Goal: Task Accomplishment & Management: Manage account settings

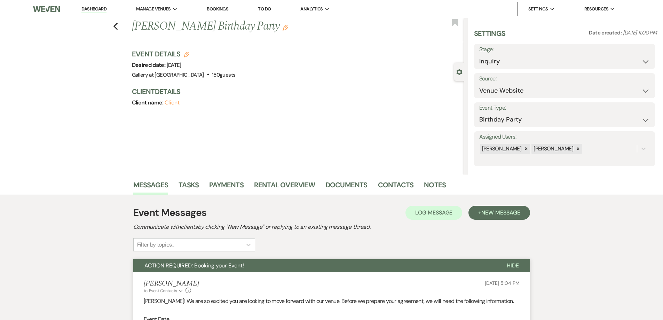
select select "5"
select select "4"
click at [102, 8] on link "Dashboard" at bounding box center [93, 9] width 25 height 7
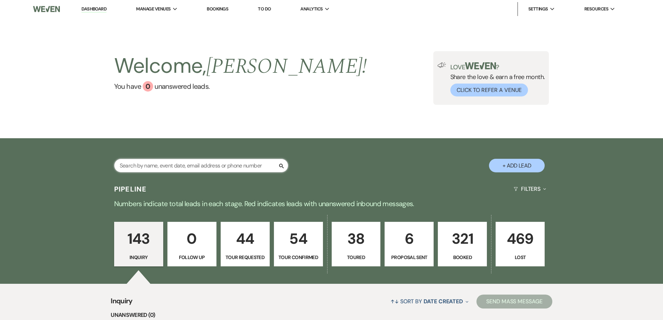
click at [222, 167] on input "text" at bounding box center [201, 166] width 174 height 14
type input "[PERSON_NAME]"
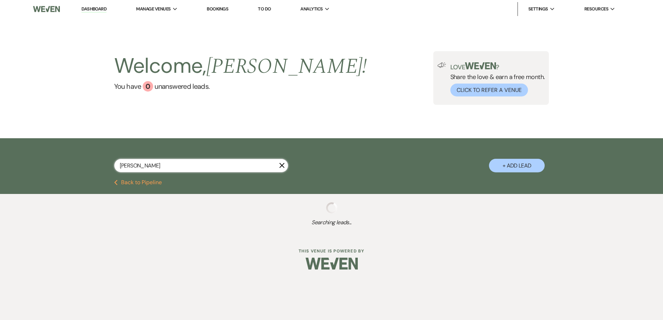
select select "8"
select select "5"
select select "8"
select select "5"
select select "8"
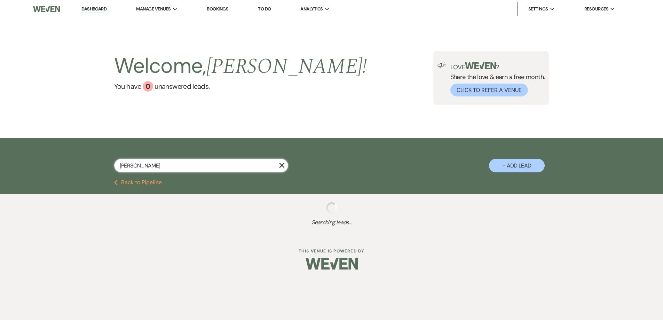
select select "5"
select select "8"
select select "5"
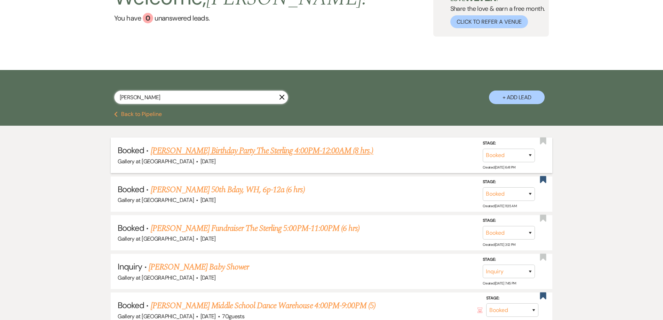
scroll to position [70, 0]
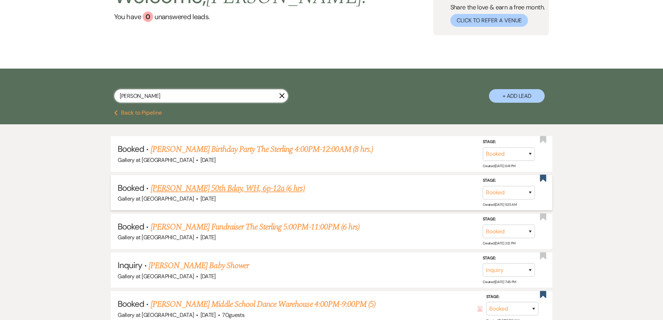
type input "[PERSON_NAME]"
click at [234, 187] on link "[PERSON_NAME] 50th Bday, WH, 6p-12a (6 hrs)" at bounding box center [228, 188] width 154 height 13
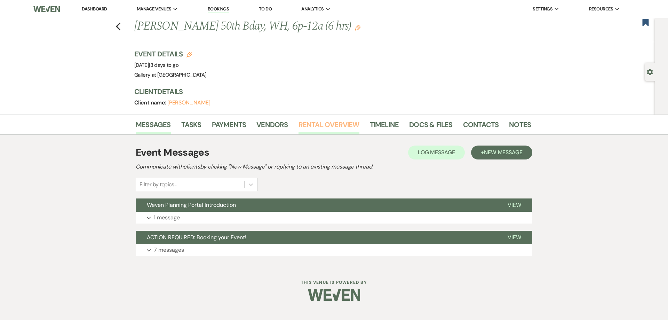
click at [313, 124] on link "Rental Overview" at bounding box center [328, 126] width 61 height 15
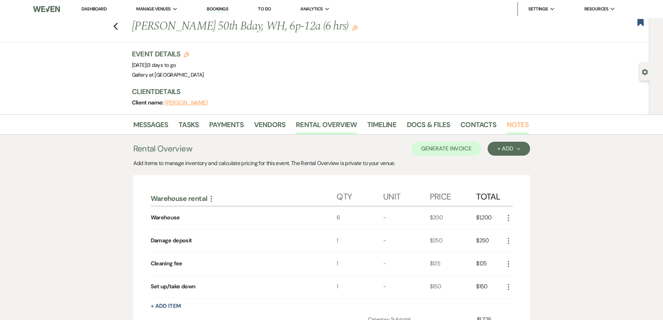
click at [516, 125] on link "Notes" at bounding box center [517, 126] width 22 height 15
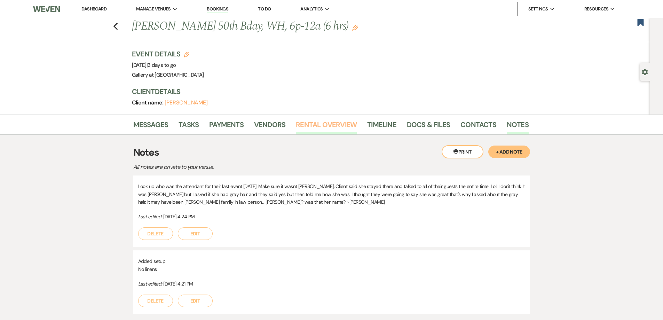
click at [317, 129] on link "Rental Overview" at bounding box center [326, 126] width 61 height 15
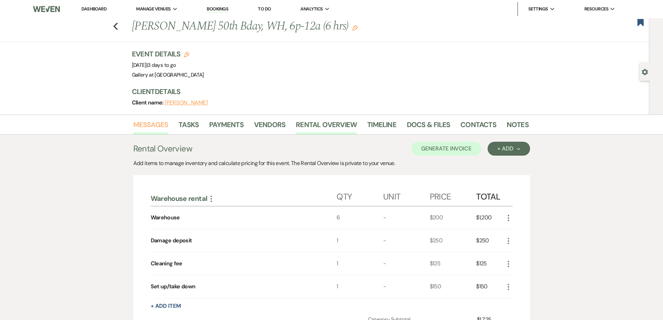
click at [138, 127] on link "Messages" at bounding box center [150, 126] width 35 height 15
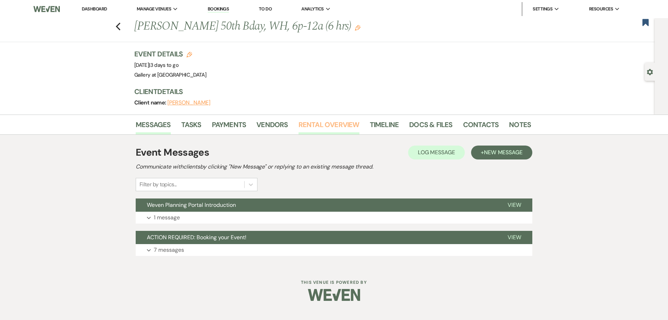
click at [321, 128] on link "Rental Overview" at bounding box center [328, 126] width 61 height 15
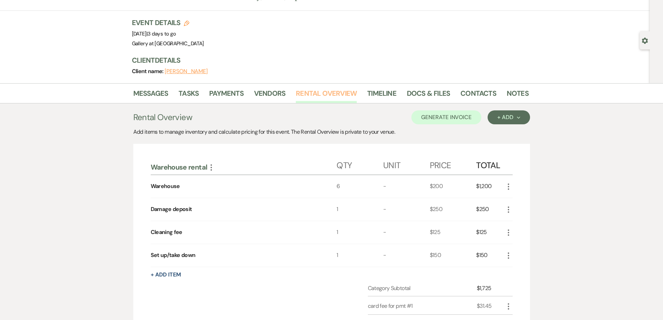
scroll to position [70, 0]
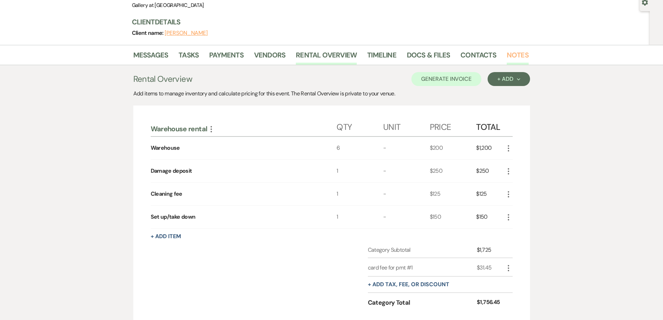
click at [508, 58] on link "Notes" at bounding box center [517, 56] width 22 height 15
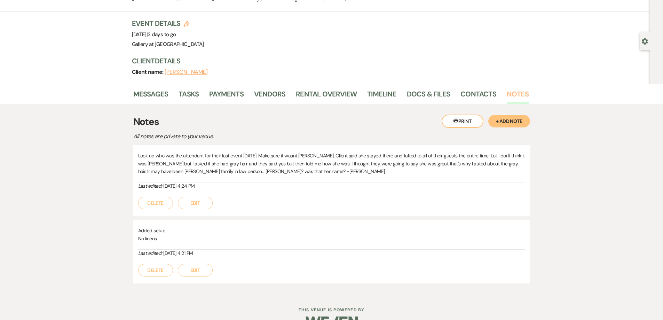
scroll to position [15, 0]
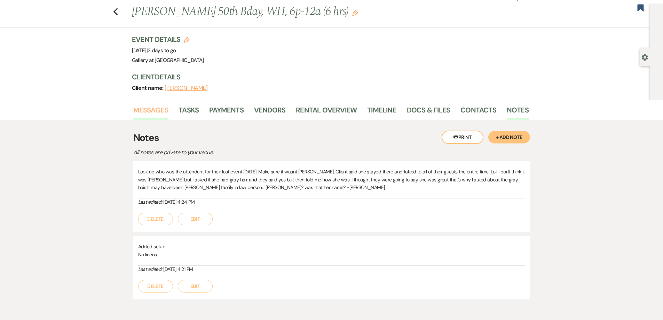
click at [146, 111] on link "Messages" at bounding box center [150, 111] width 35 height 15
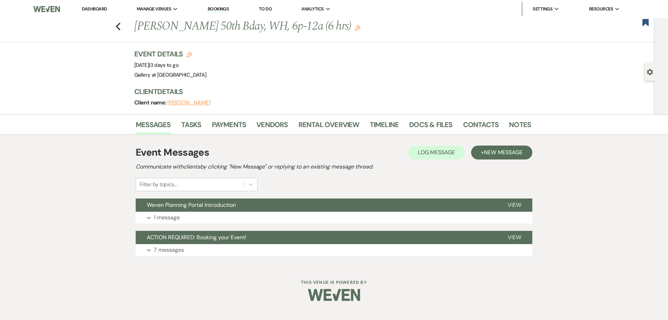
click at [96, 9] on link "Dashboard" at bounding box center [94, 9] width 25 height 6
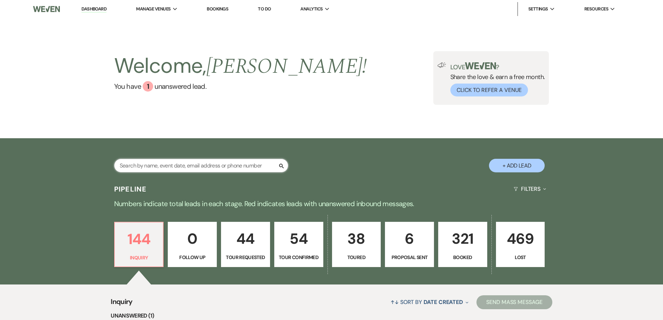
click at [255, 160] on input "text" at bounding box center [201, 166] width 174 height 14
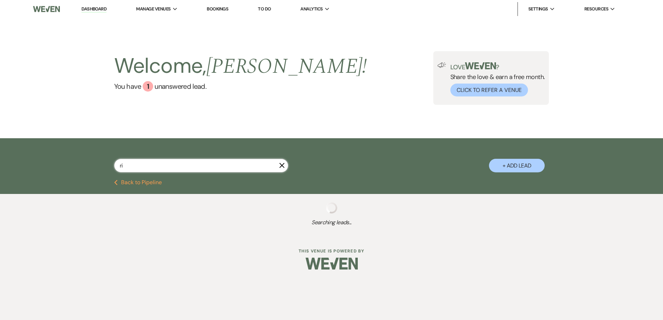
type input "rid"
select select "2"
select select "4"
select select "5"
select select "8"
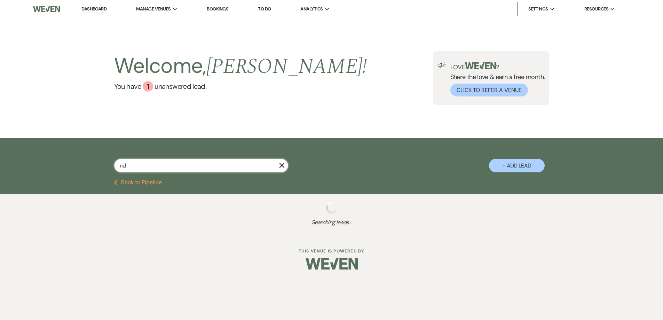
select select "4"
select select "8"
select select "5"
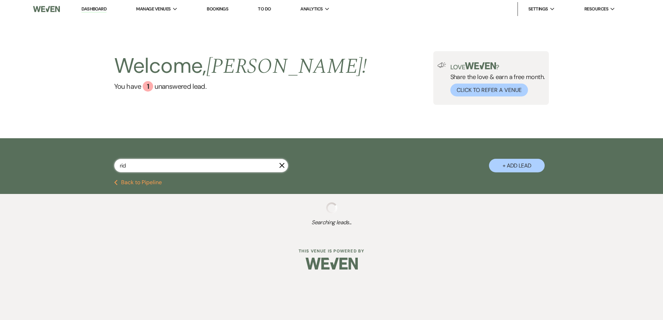
select select "8"
select select "4"
select select "8"
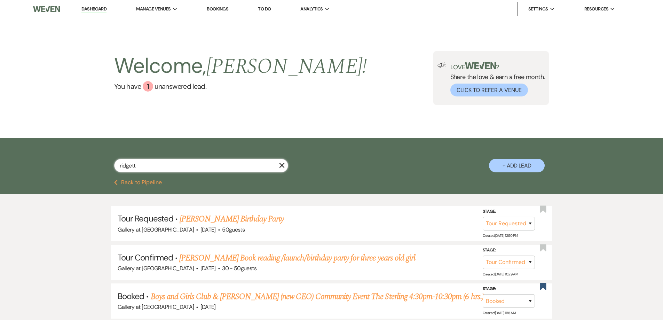
type input "ridgette"
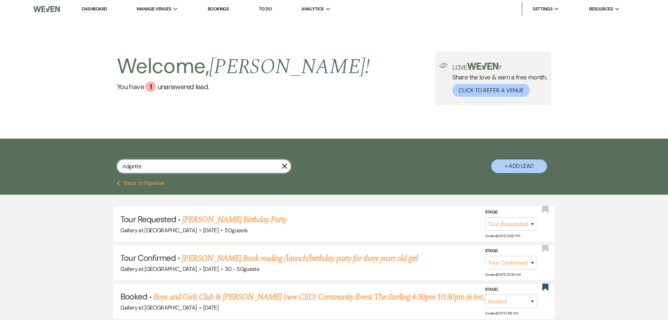
select select "8"
select select "5"
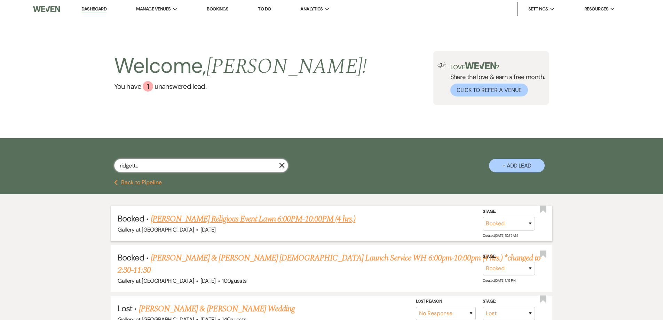
type input "ridgette"
click at [252, 220] on link "[PERSON_NAME] Religious Event Lawn 6:00PM-10:00PM (4 hrs.)" at bounding box center [253, 219] width 205 height 13
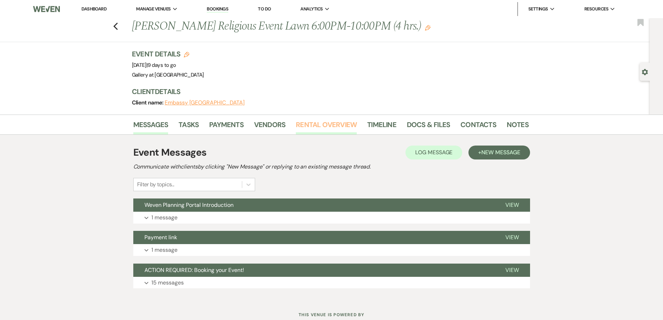
click at [306, 124] on link "Rental Overview" at bounding box center [326, 126] width 61 height 15
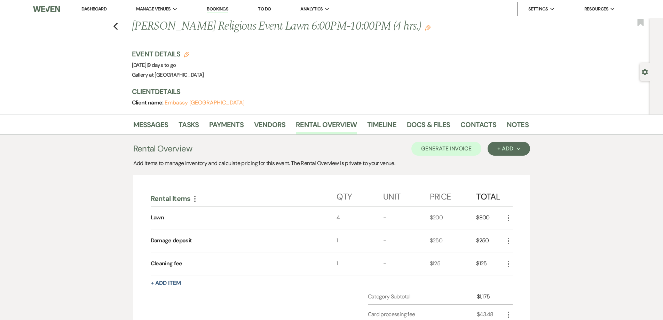
click at [100, 8] on link "Dashboard" at bounding box center [93, 9] width 25 height 6
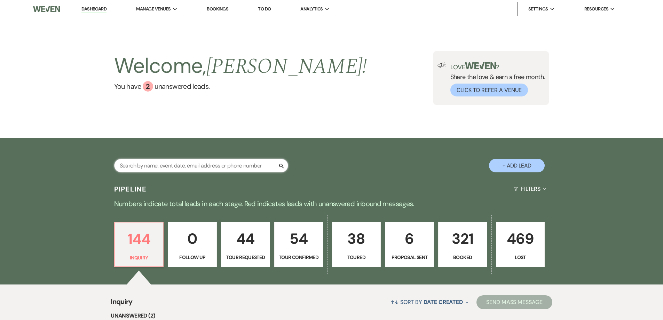
click at [211, 163] on input "text" at bounding box center [201, 166] width 174 height 14
type input "[PERSON_NAME]"
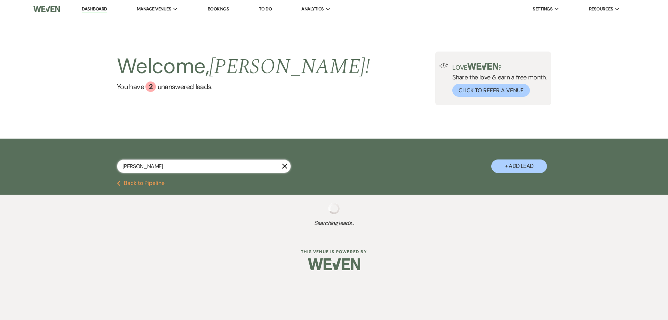
select select "2"
select select "8"
select select "10"
select select "4"
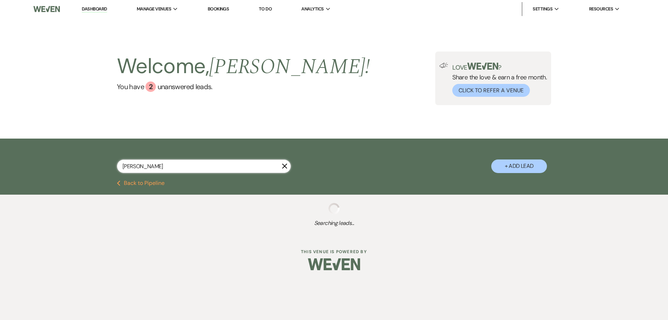
select select "4"
select select "8"
select select "4"
select select "8"
select select "4"
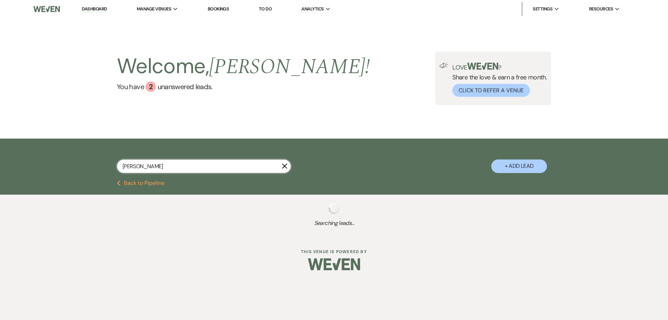
select select "5"
select select "8"
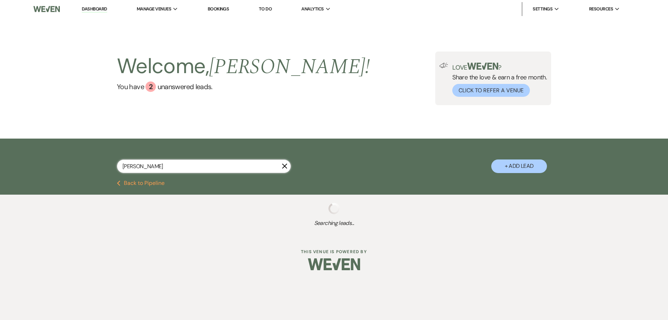
select select "8"
select select "4"
select select "8"
select select "7"
select select "8"
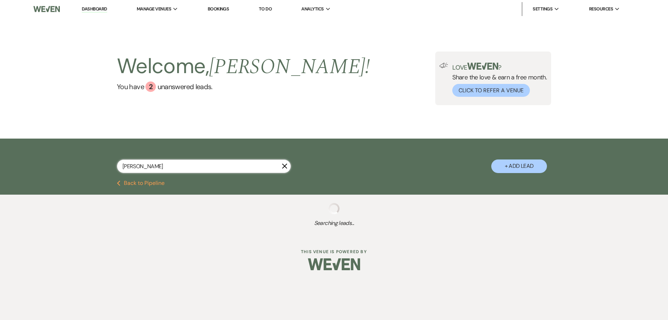
select select "10"
select select "5"
select select "8"
select select "5"
select select "4"
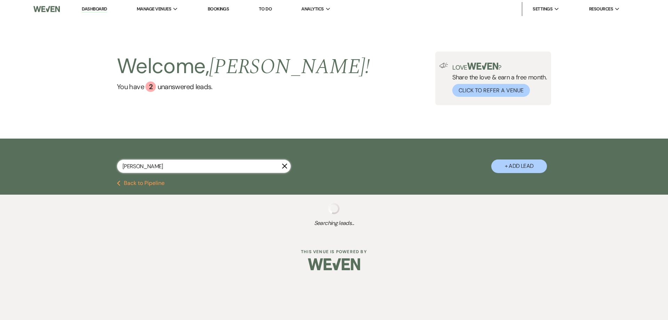
select select "5"
select select "8"
select select "4"
select select "8"
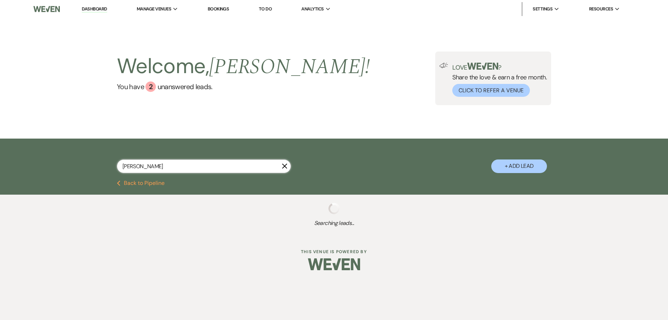
select select "5"
select select "8"
select select "5"
select select "8"
select select "5"
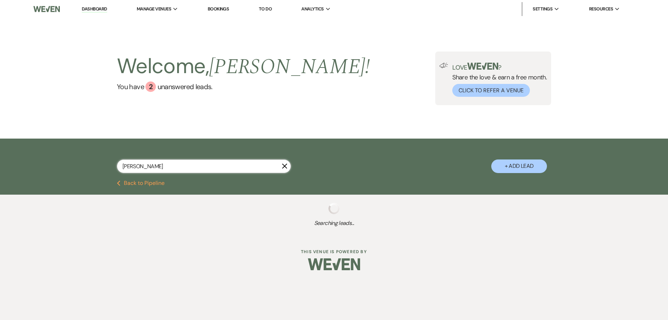
select select "4"
select select "8"
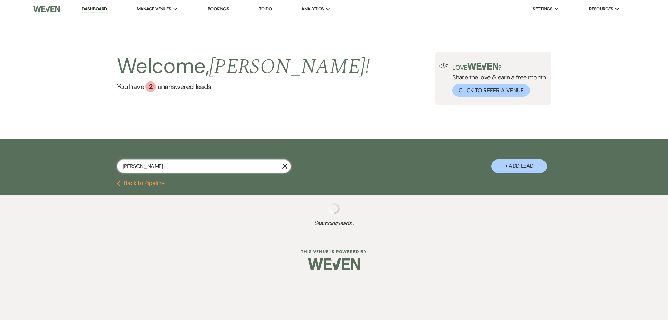
select select "8"
select select "5"
select select "8"
select select "6"
select select "8"
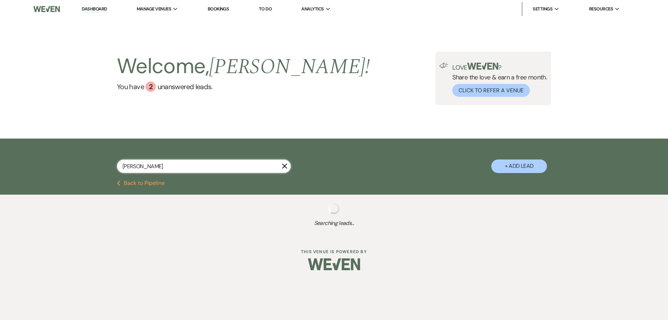
select select "5"
select select "8"
select select "5"
select select "8"
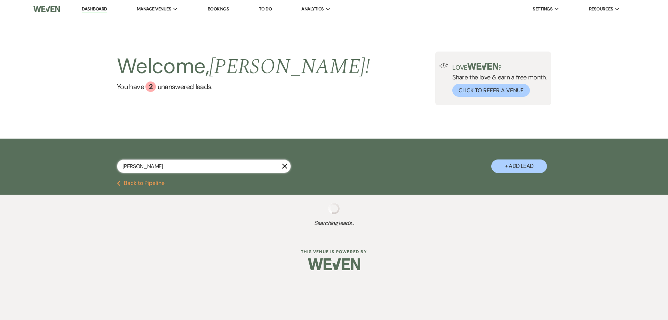
select select "8"
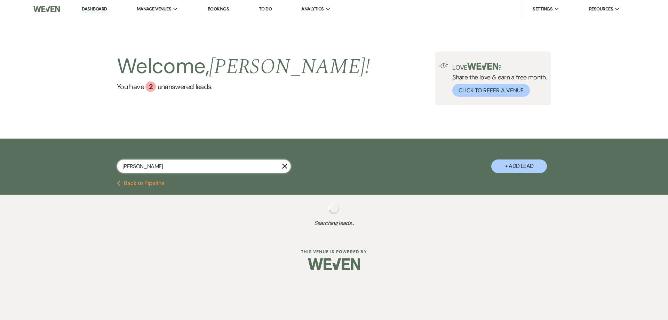
select select "5"
select select "8"
select select "5"
select select "8"
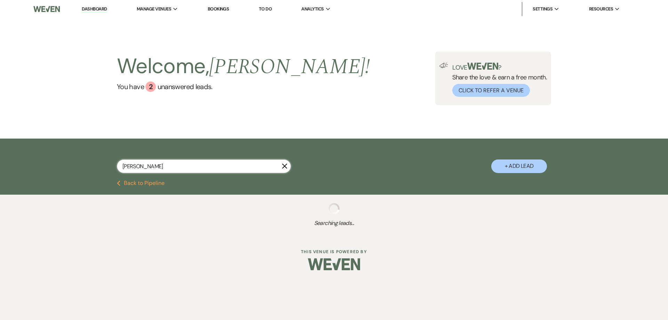
select select "8"
select select "5"
select select "8"
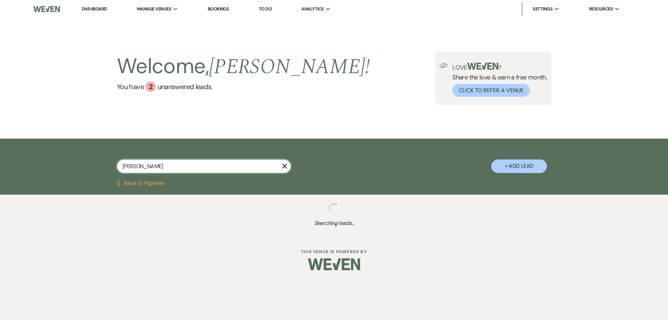
select select "8"
select select "5"
select select "8"
select select "5"
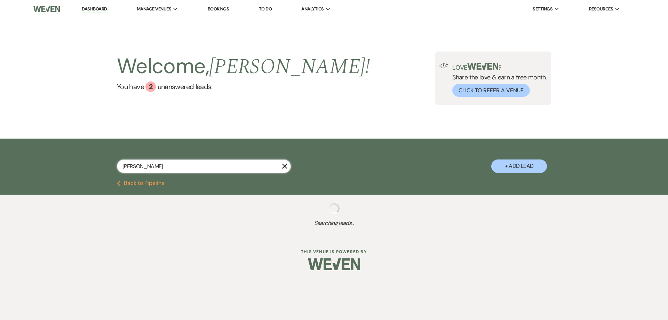
select select "8"
select select "5"
select select "8"
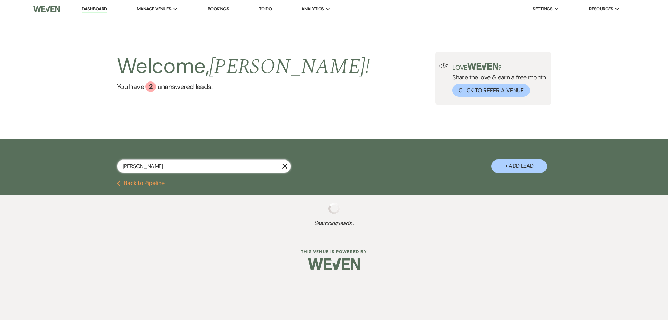
select select "5"
select select "8"
select select "5"
select select "8"
select select "5"
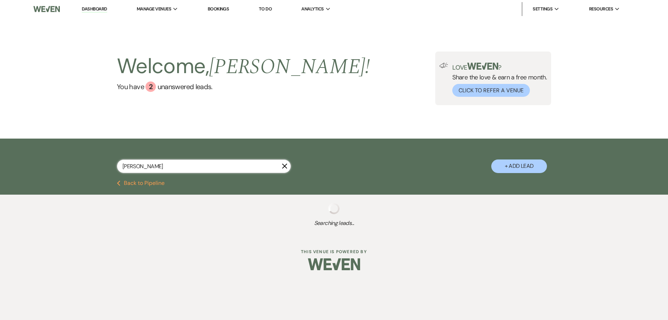
select select "8"
select select "5"
select select "8"
select select "5"
select select "8"
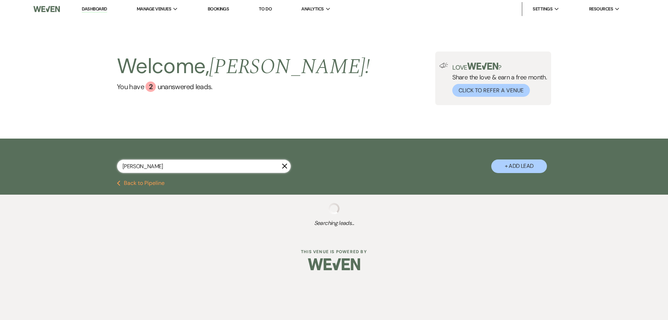
select select "5"
select select "8"
select select "4"
select select "8"
select select "5"
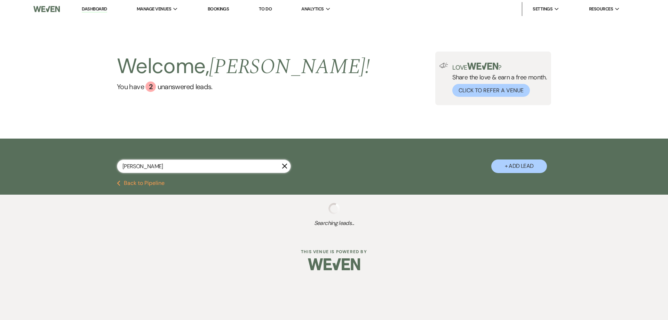
select select "8"
select select "6"
select select "8"
select select "4"
select select "8"
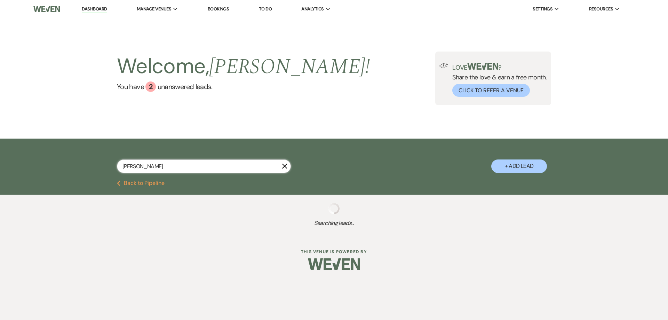
select select "5"
select select "8"
select select "5"
select select "8"
select select "5"
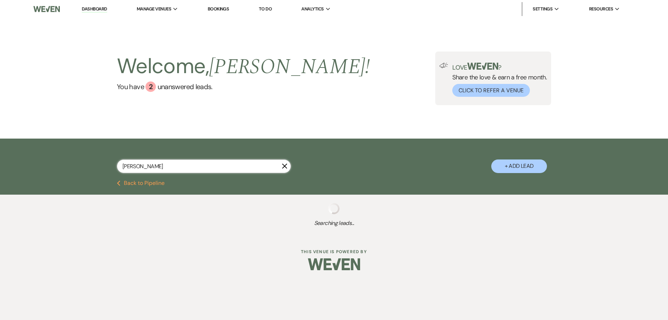
select select "8"
select select "5"
select select "8"
select select "5"
select select "8"
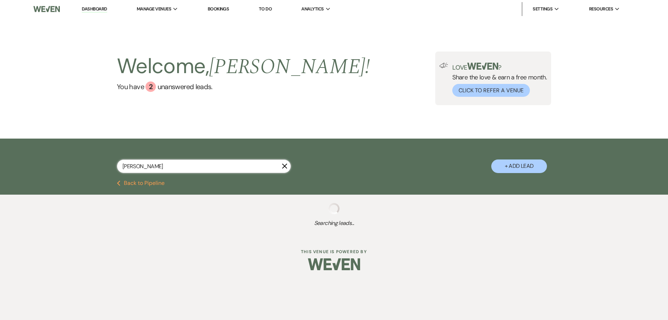
select select "4"
select select "8"
select select "5"
select select "8"
select select "5"
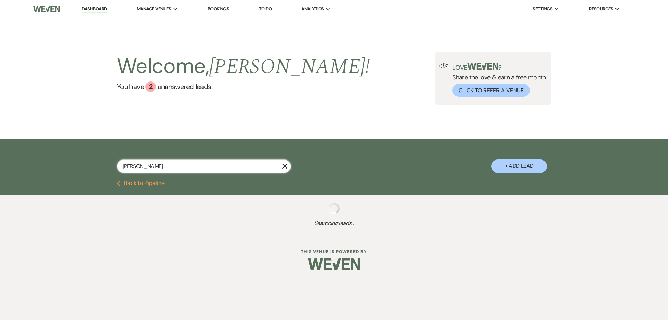
select select "8"
select select "5"
select select "8"
select select "5"
select select "8"
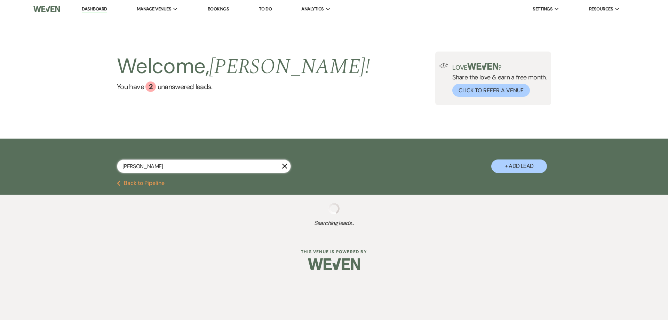
select select "5"
select select "8"
select select "5"
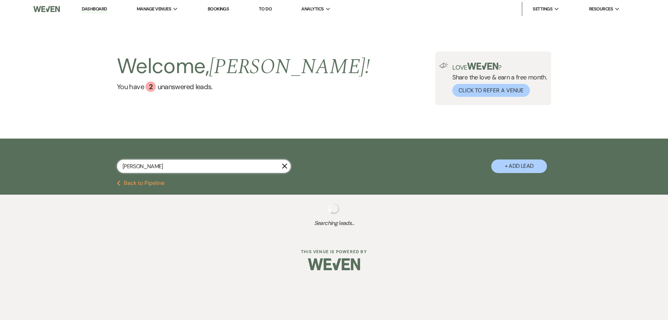
select select "8"
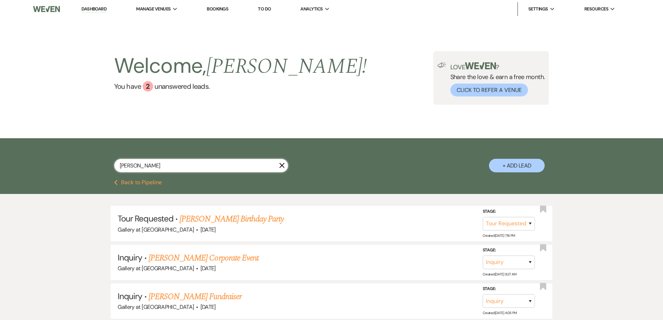
drag, startPoint x: 192, startPoint y: 167, endPoint x: 102, endPoint y: 173, distance: 91.0
click at [102, 173] on div "[PERSON_NAME] le X + Add Lead" at bounding box center [331, 160] width 501 height 37
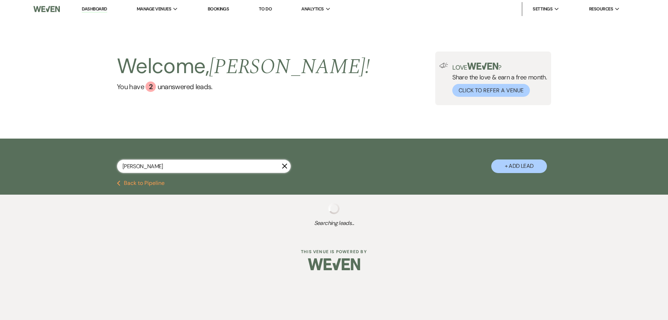
type input "[PERSON_NAME]"
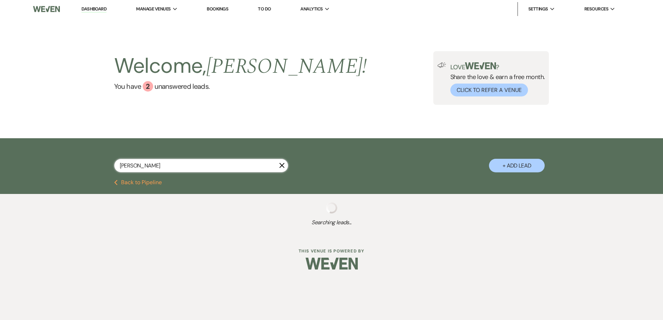
select select "2"
select select "4"
select select "8"
select select "5"
select select "8"
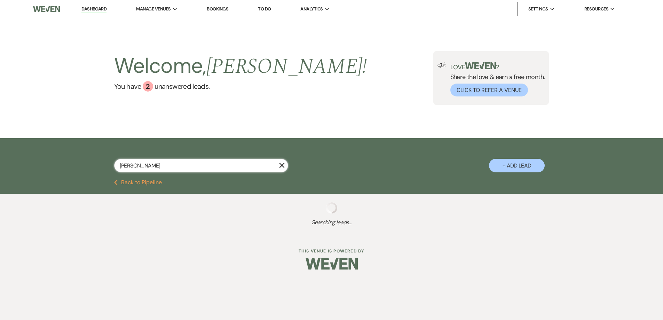
select select "5"
select select "8"
select select "5"
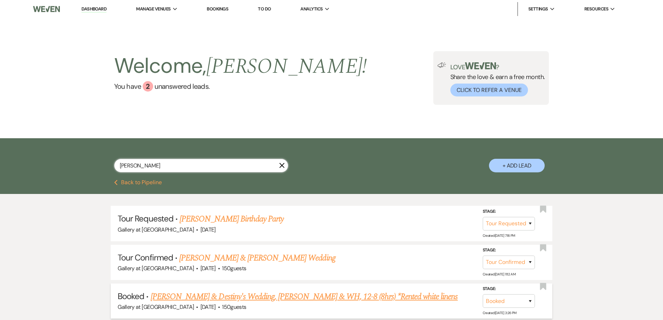
type input "[PERSON_NAME]"
click at [194, 294] on link "[PERSON_NAME] & Destiny's Wedding, [PERSON_NAME] & WH, 12-8 (8hrs) *Rented whit…" at bounding box center [304, 296] width 307 height 13
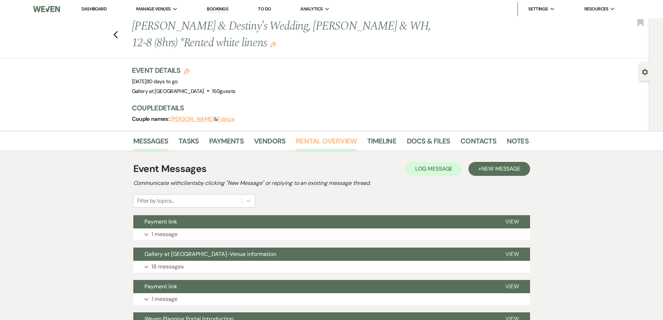
click at [330, 145] on link "Rental Overview" at bounding box center [326, 142] width 61 height 15
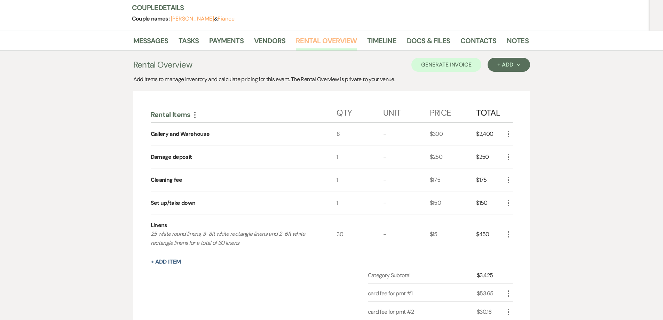
scroll to position [104, 0]
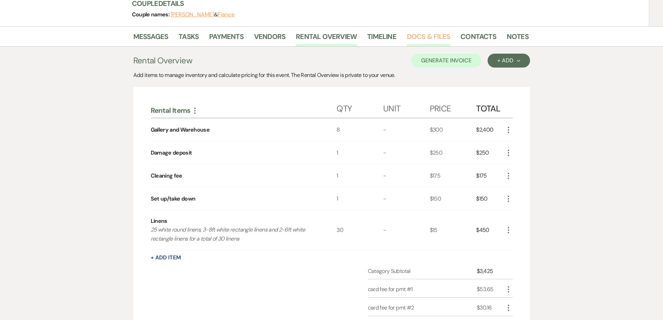
click at [410, 34] on link "Docs & Files" at bounding box center [428, 38] width 43 height 15
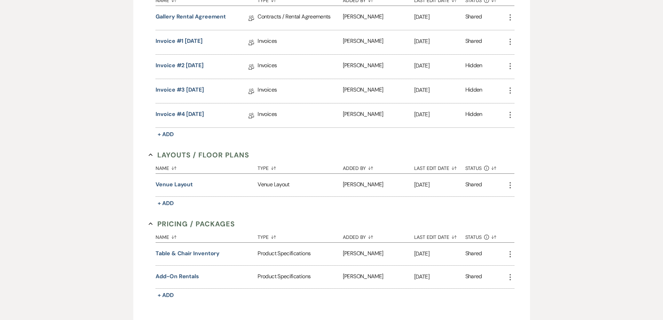
scroll to position [243, 0]
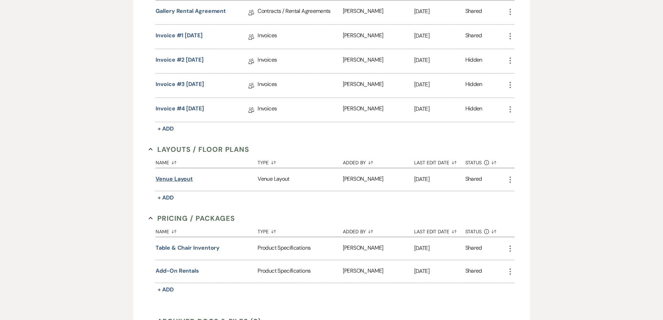
click at [185, 176] on button "Venue Layout" at bounding box center [173, 179] width 37 height 8
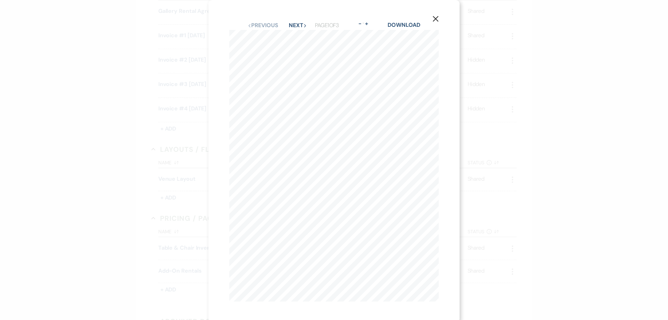
drag, startPoint x: 278, startPoint y: 28, endPoint x: 283, endPoint y: 26, distance: 6.1
click at [278, 28] on div "Previous Previous Next Next Page 1 of 3 - Zoom + Download" at bounding box center [333, 25] width 209 height 9
click at [284, 25] on div "Previous Previous Next Next" at bounding box center [272, 26] width 48 height 6
click at [289, 25] on button "Next Next" at bounding box center [298, 26] width 18 height 6
click at [437, 19] on icon "X" at bounding box center [435, 19] width 6 height 6
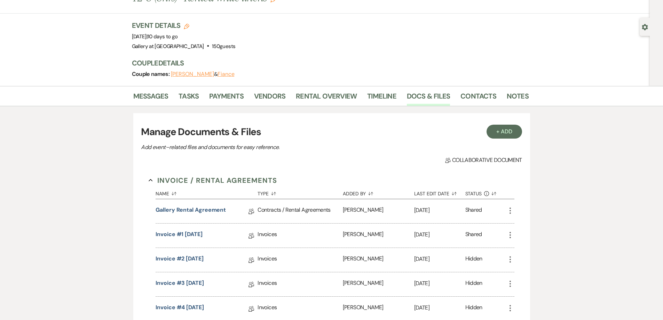
scroll to position [0, 0]
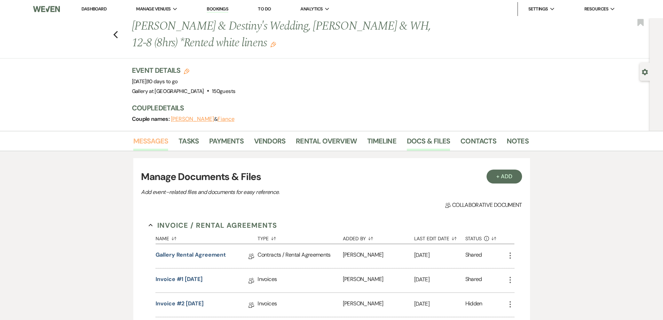
click at [155, 142] on link "Messages" at bounding box center [150, 142] width 35 height 15
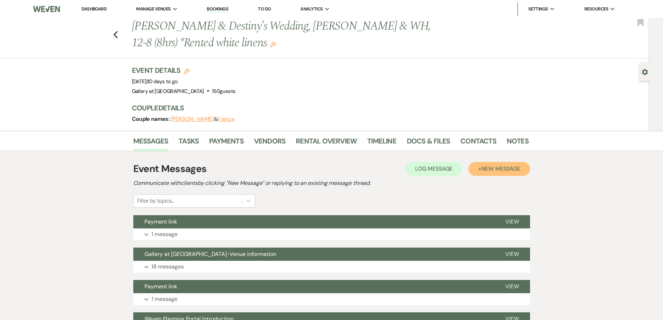
click at [490, 168] on span "New Message" at bounding box center [500, 168] width 39 height 7
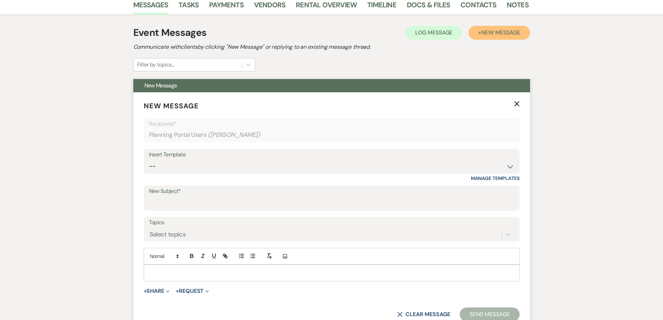
scroll to position [139, 0]
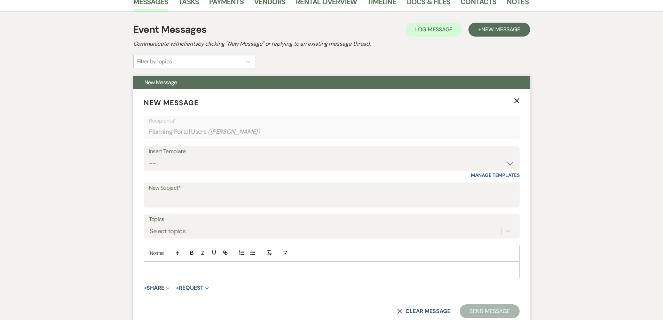
click at [287, 266] on p at bounding box center [331, 270] width 364 height 8
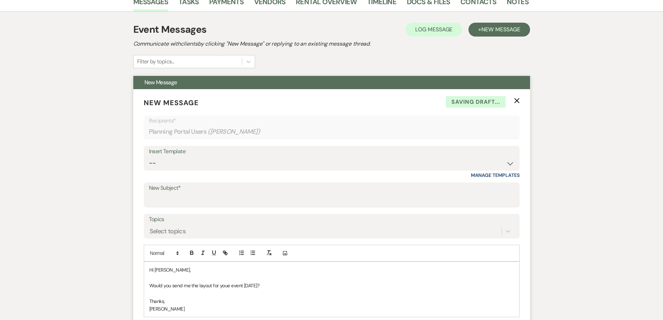
click at [225, 285] on p "Would you send me the layout for youe event [DATE]?" at bounding box center [331, 285] width 364 height 8
drag, startPoint x: 225, startPoint y: 285, endPoint x: 228, endPoint y: 288, distance: 4.7
click at [228, 288] on p "Would you send me the layout for youe event [DATE]?" at bounding box center [331, 285] width 364 height 8
click at [229, 191] on label "New Subject*" at bounding box center [331, 188] width 365 height 10
click at [229, 193] on input "New Subject*" at bounding box center [331, 200] width 365 height 14
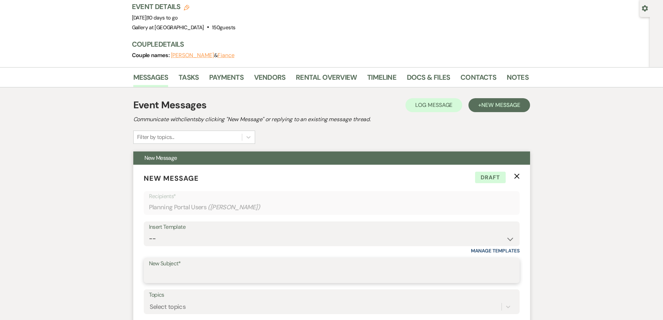
scroll to position [174, 0]
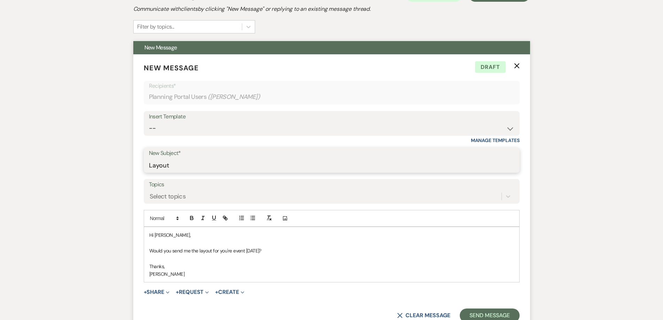
type input "Layout"
click at [228, 249] on p "Would you send me the layout for you're event [DATE]?" at bounding box center [331, 251] width 364 height 8
click at [501, 313] on button "Send Message" at bounding box center [488, 315] width 59 height 14
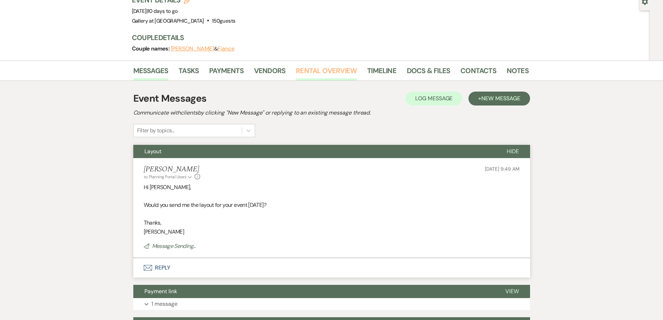
scroll to position [0, 0]
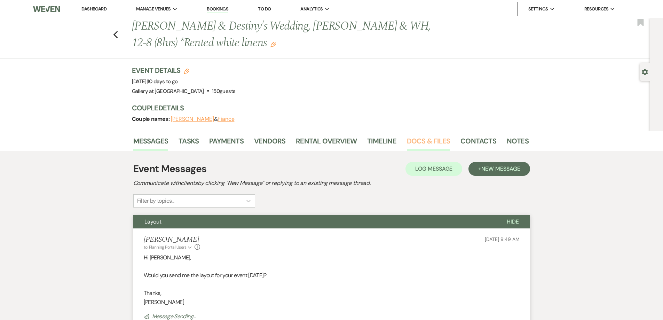
click at [427, 142] on link "Docs & Files" at bounding box center [428, 142] width 43 height 15
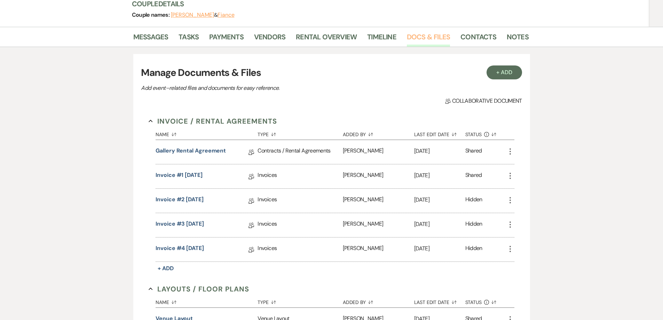
scroll to position [104, 0]
click at [175, 148] on link "Gallery Rental Agreement" at bounding box center [190, 151] width 70 height 11
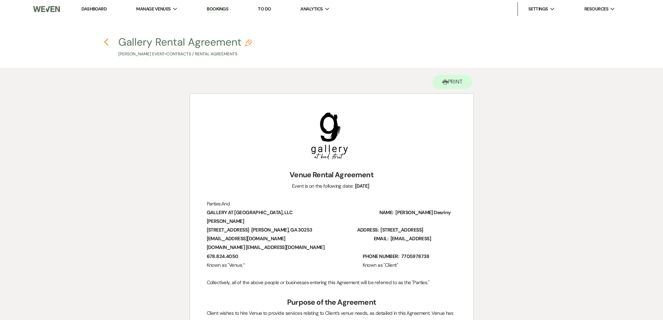
click at [107, 41] on icon "Previous" at bounding box center [106, 42] width 5 height 8
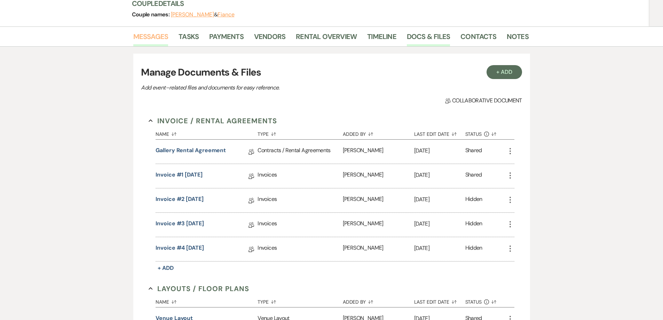
click at [160, 34] on link "Messages" at bounding box center [150, 38] width 35 height 15
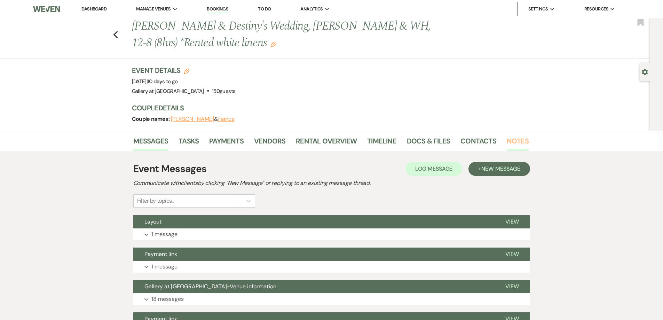
click at [519, 147] on link "Notes" at bounding box center [517, 142] width 22 height 15
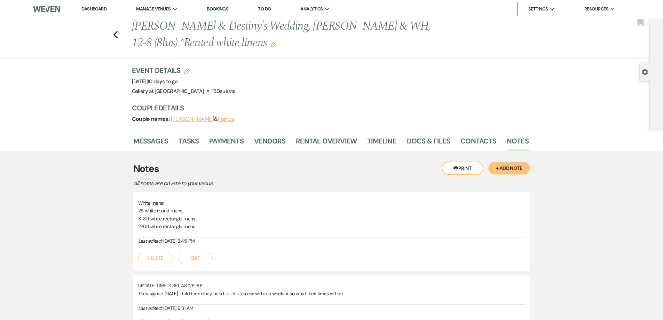
click at [93, 8] on link "Dashboard" at bounding box center [93, 9] width 25 height 6
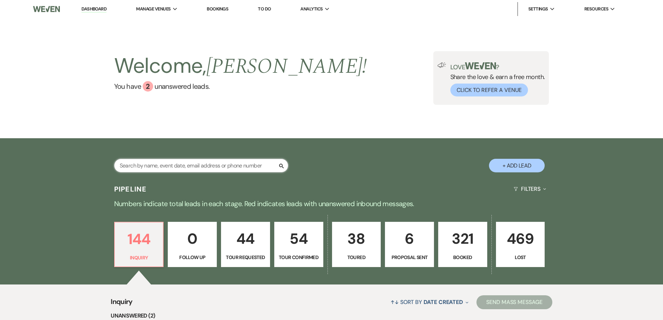
click at [192, 166] on input "text" at bounding box center [201, 166] width 174 height 14
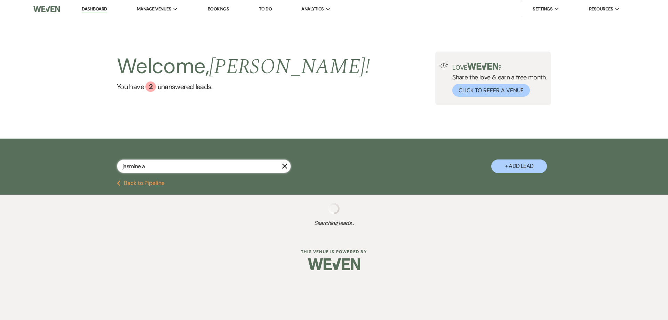
type input "jasmine a"
select select "6"
select select "5"
select select "8"
select select "3"
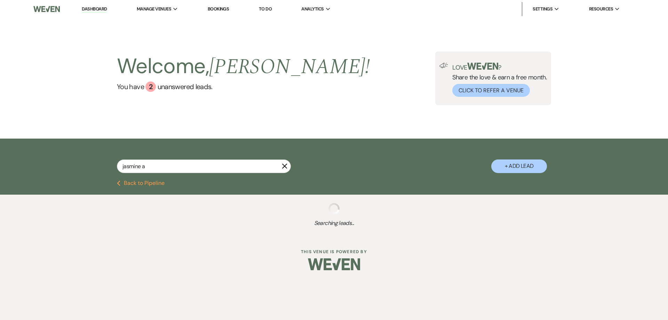
select select "4"
select select "5"
select select "2"
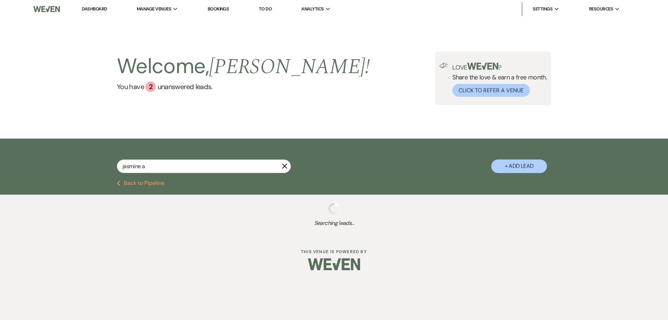
select select "4"
select select "8"
select select "4"
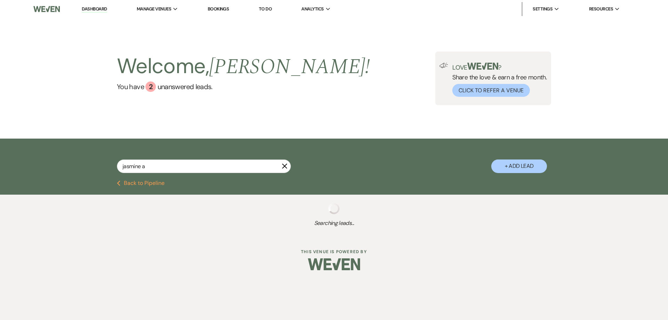
select select "5"
select select "6"
select select "5"
select select "4"
select select "2"
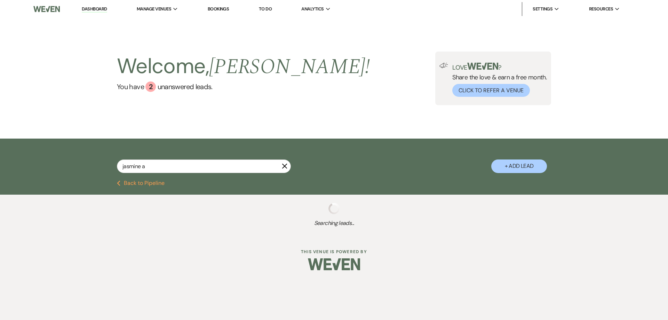
select select "4"
select select "8"
select select "10"
select select "8"
select select "4"
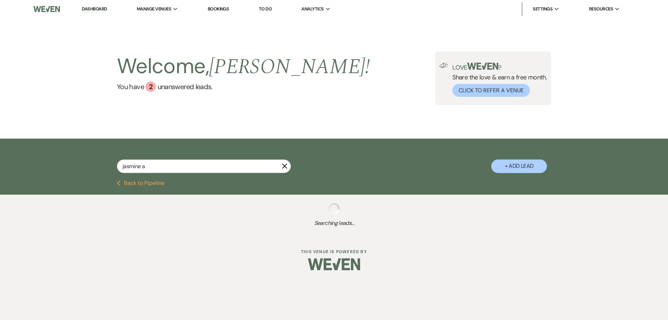
select select "8"
select select "4"
select select "2"
select select "8"
select select "4"
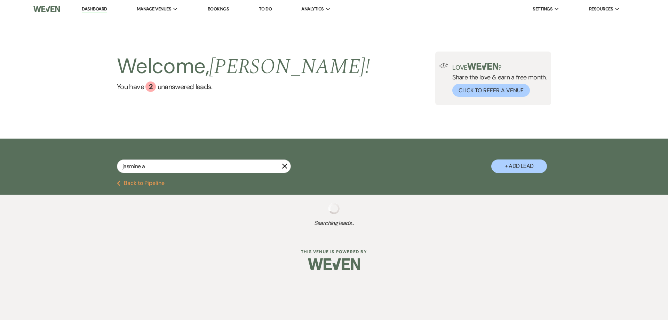
select select "4"
select select "8"
select select "6"
select select "5"
select select "4"
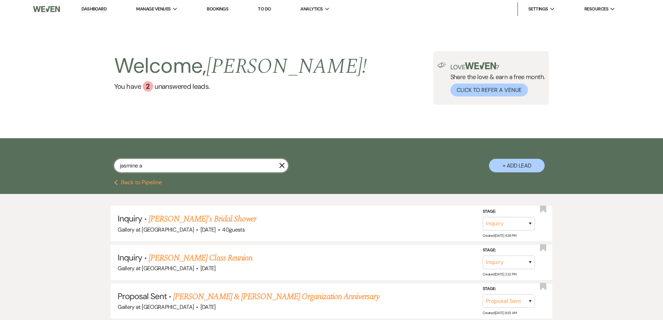
drag, startPoint x: 176, startPoint y: 163, endPoint x: 81, endPoint y: 162, distance: 94.6
click at [84, 166] on div "jasmine a X + Add Lead" at bounding box center [331, 160] width 501 height 37
